Goal: Information Seeking & Learning: Understand process/instructions

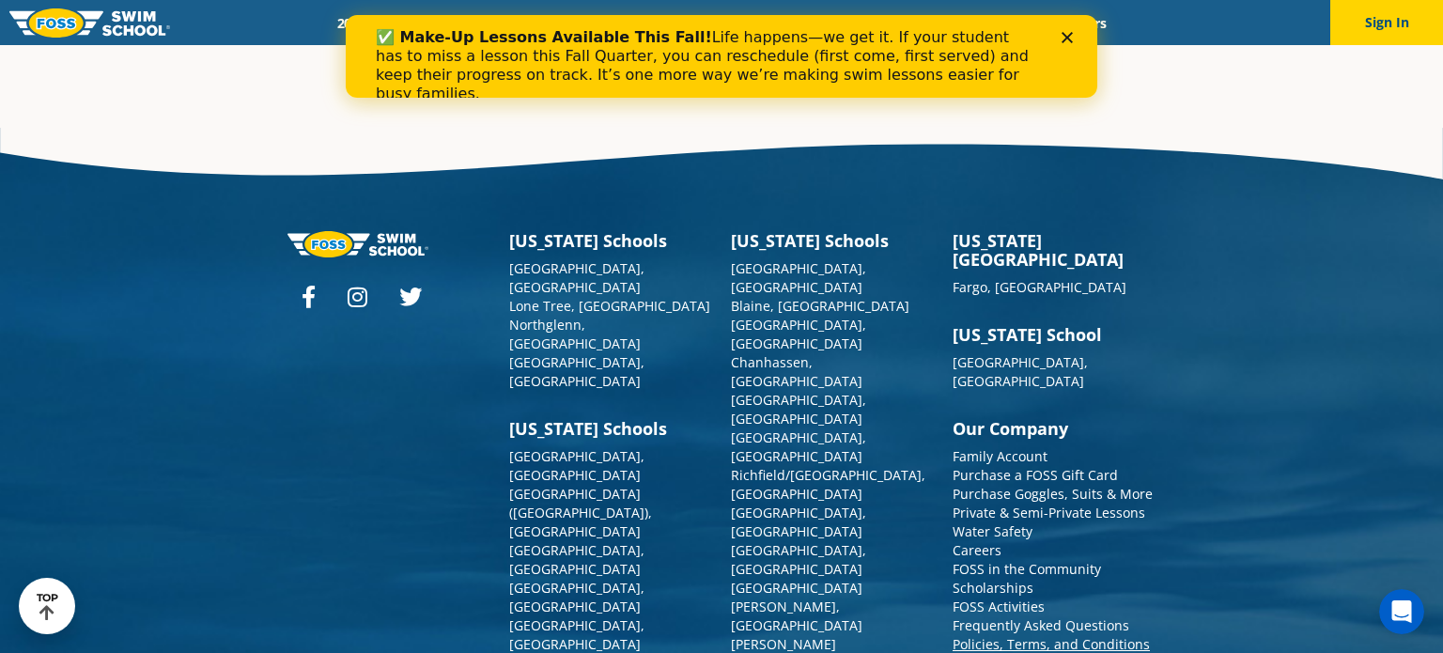
click at [1118, 635] on link "Policies, Terms, and Conditions" at bounding box center [1051, 644] width 197 height 18
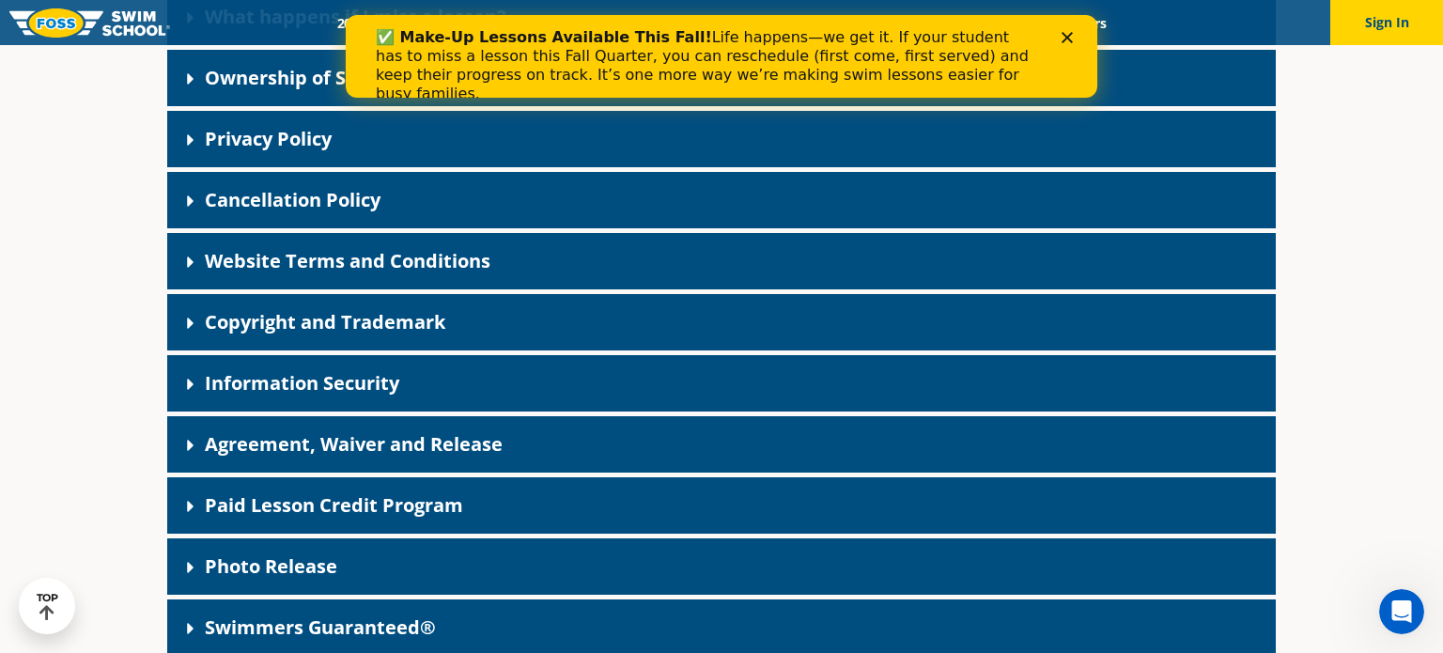
scroll to position [505, 0]
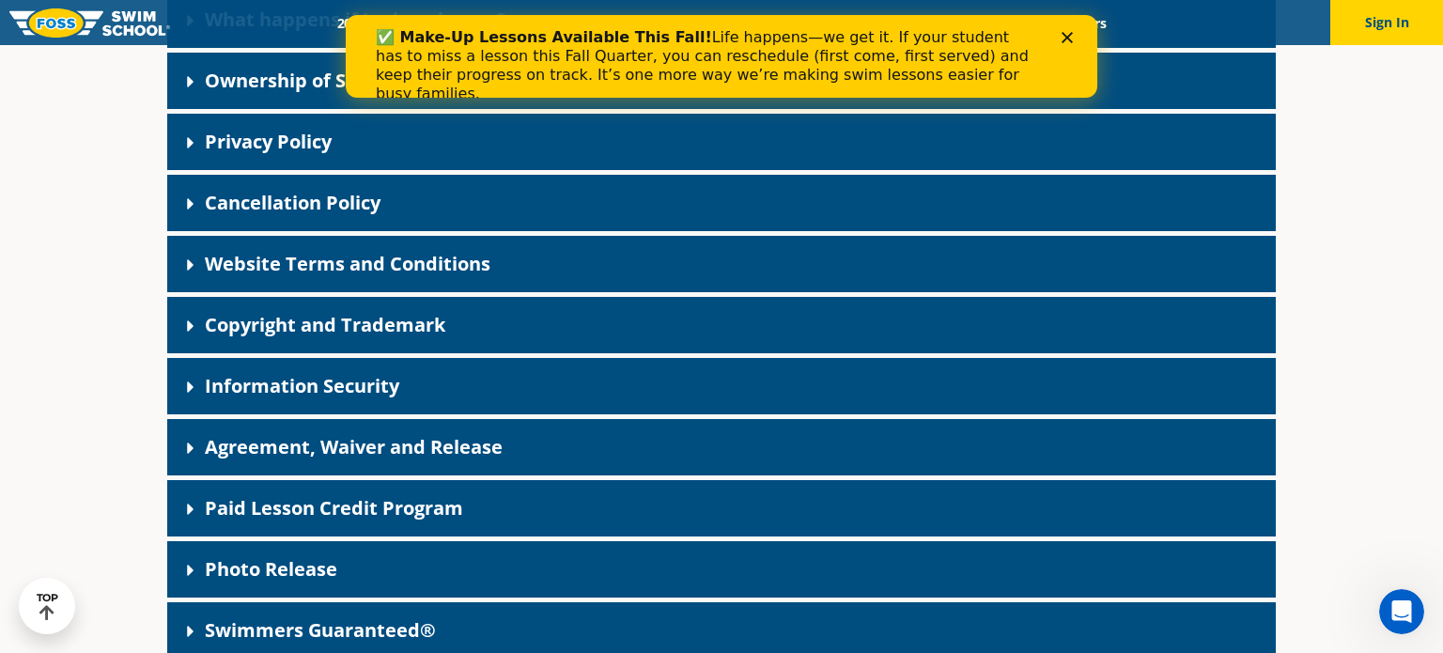
click at [865, 514] on div "Paid Lesson Credit Program" at bounding box center [721, 508] width 1109 height 56
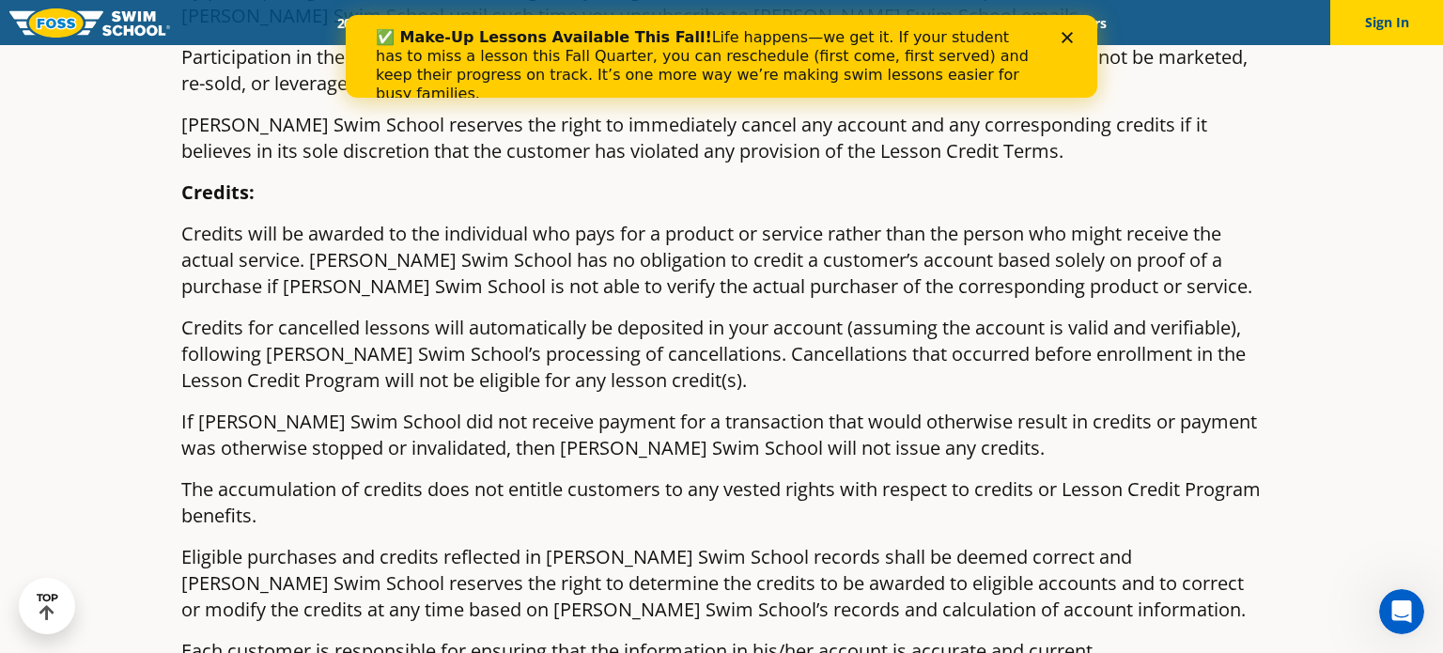
scroll to position [2109, 0]
click at [1065, 39] on polygon "Close" at bounding box center [1067, 37] width 11 height 11
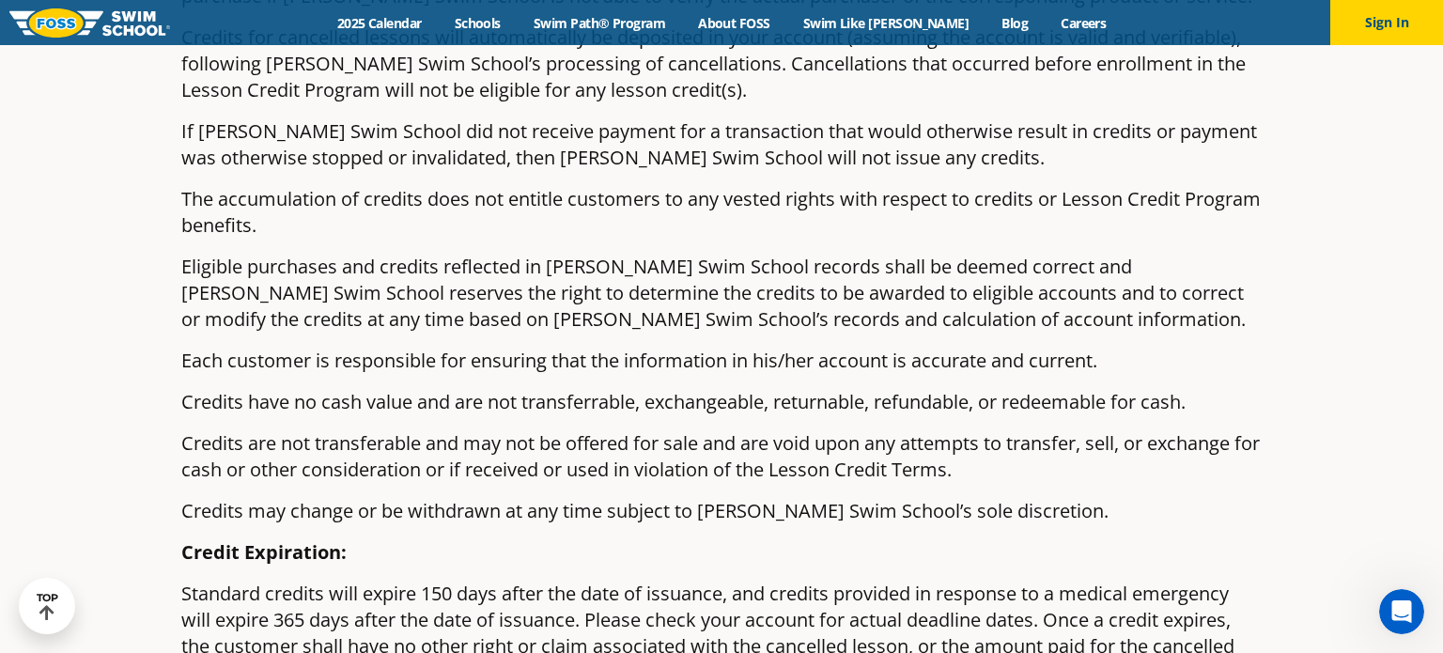
scroll to position [2402, 0]
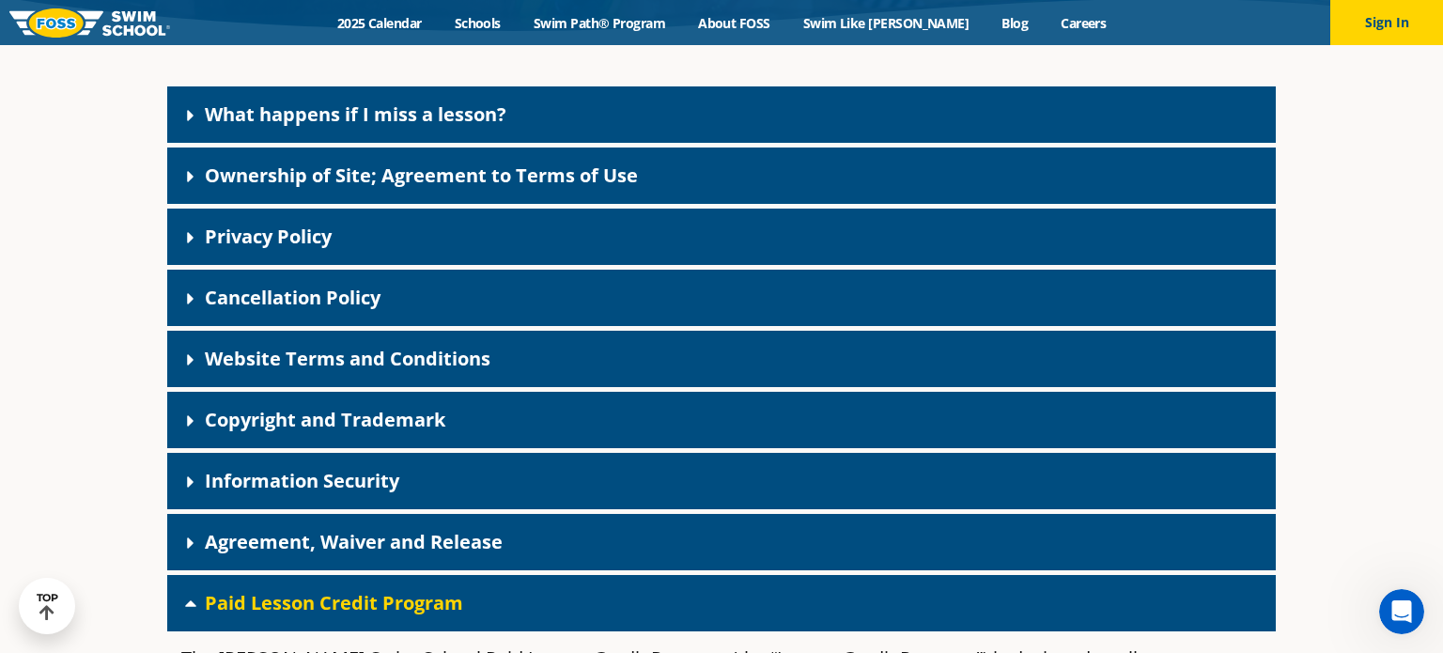
click at [1206, 289] on div "Cancellation Policy" at bounding box center [721, 298] width 1109 height 56
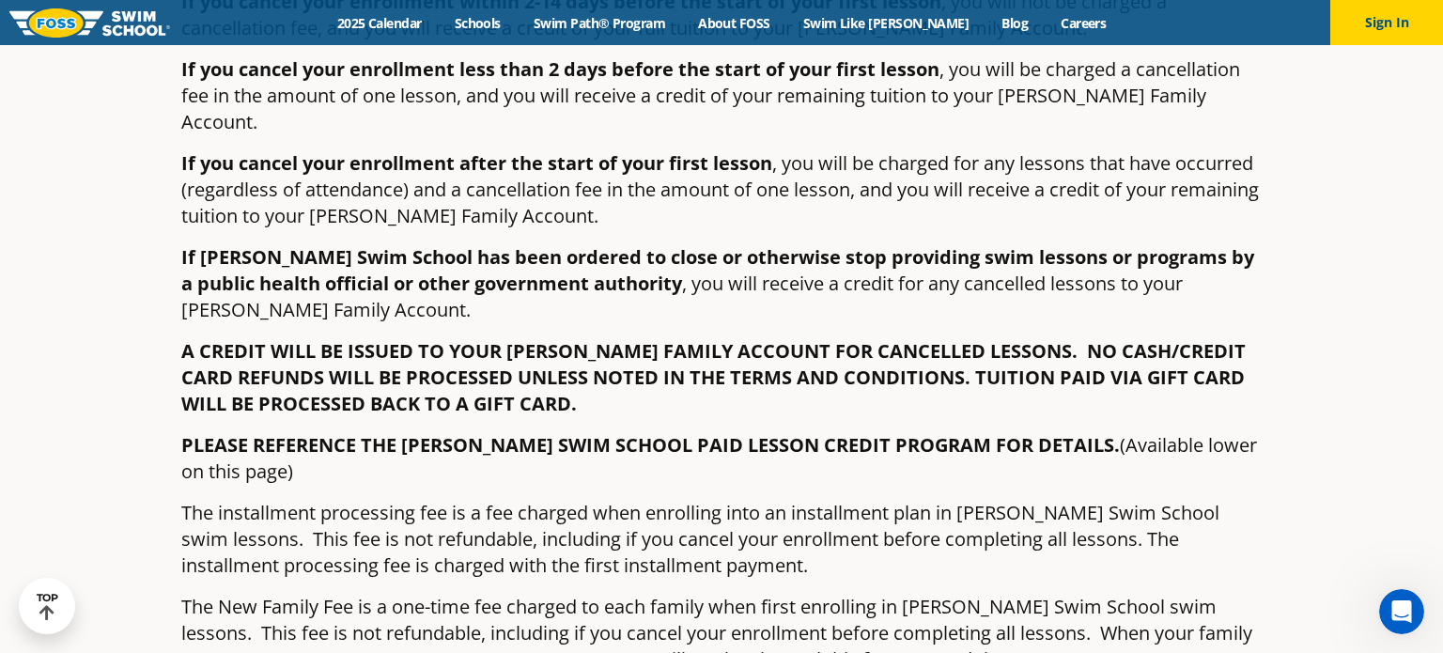
scroll to position [857, 0]
